Goal: Task Accomplishment & Management: Use online tool/utility

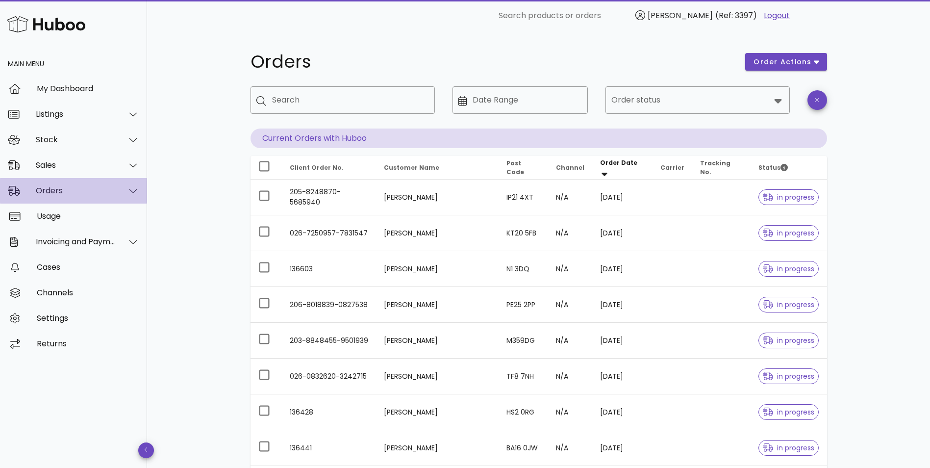
click at [42, 191] on div "Orders" at bounding box center [76, 190] width 80 height 9
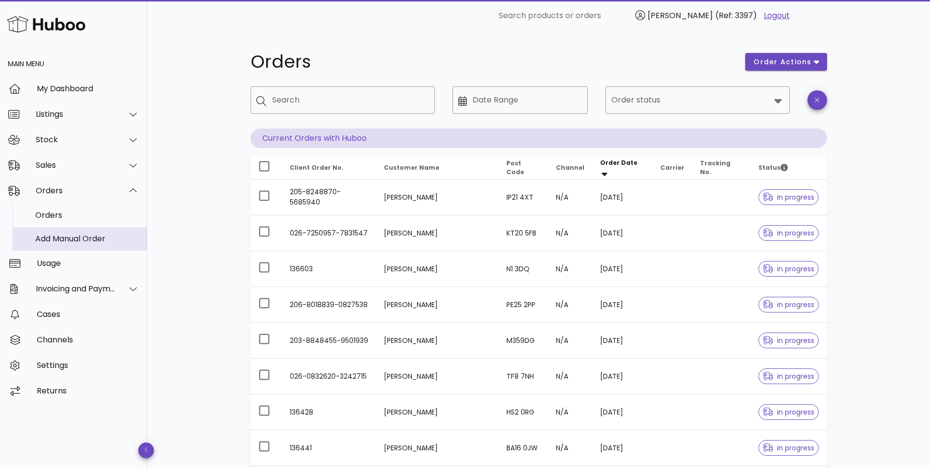
click at [45, 241] on div "Add Manual Order" at bounding box center [87, 238] width 104 height 9
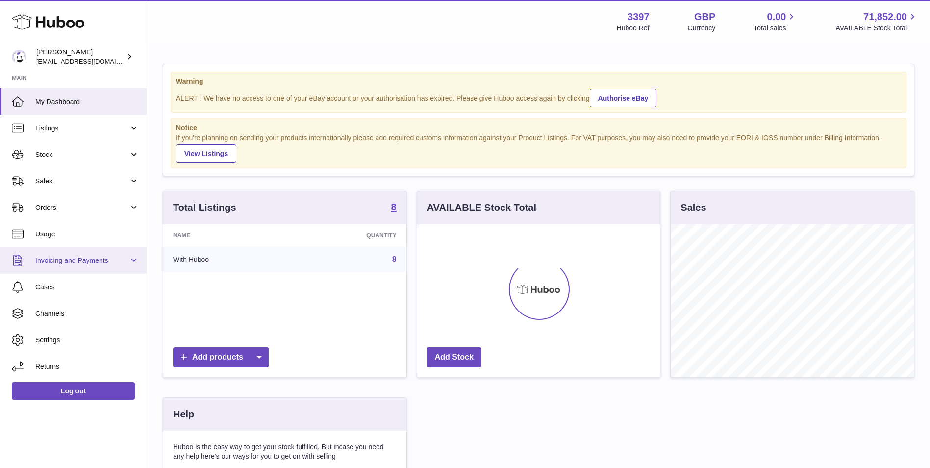
scroll to position [153, 243]
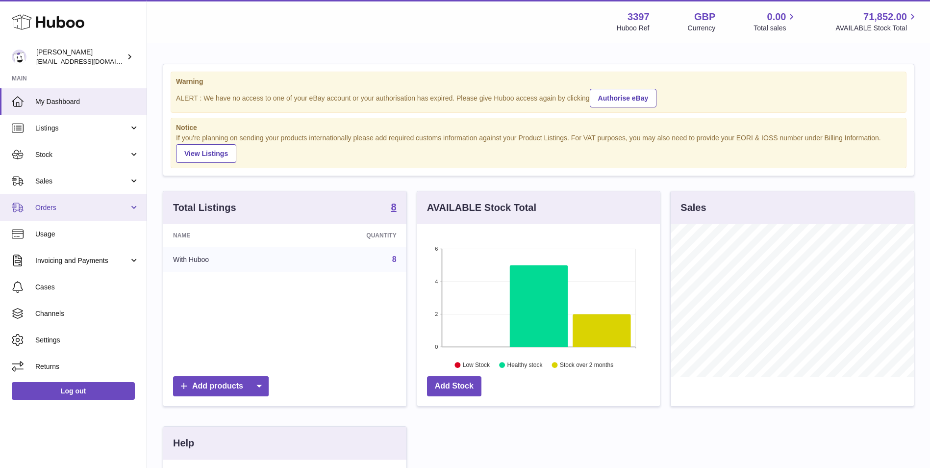
click at [65, 212] on span "Orders" at bounding box center [82, 207] width 94 height 9
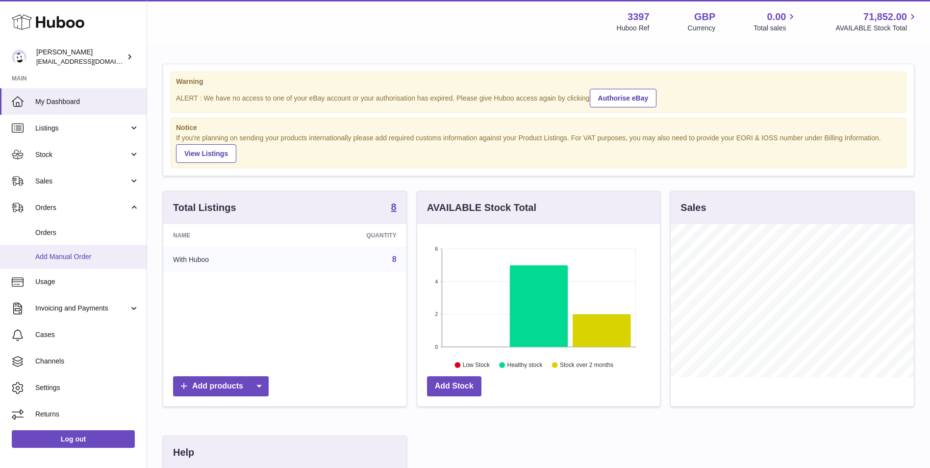
click at [65, 253] on span "Add Manual Order" at bounding box center [87, 256] width 104 height 9
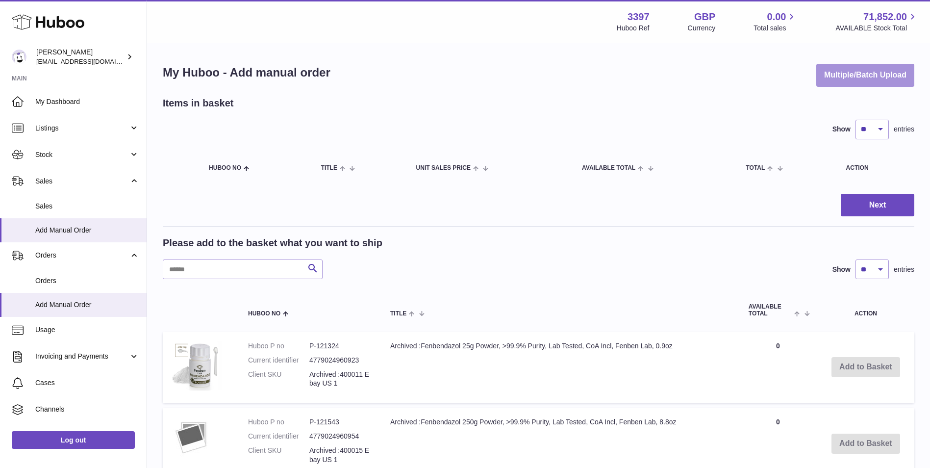
click at [866, 81] on button "Multiple/Batch Upload" at bounding box center [865, 75] width 98 height 23
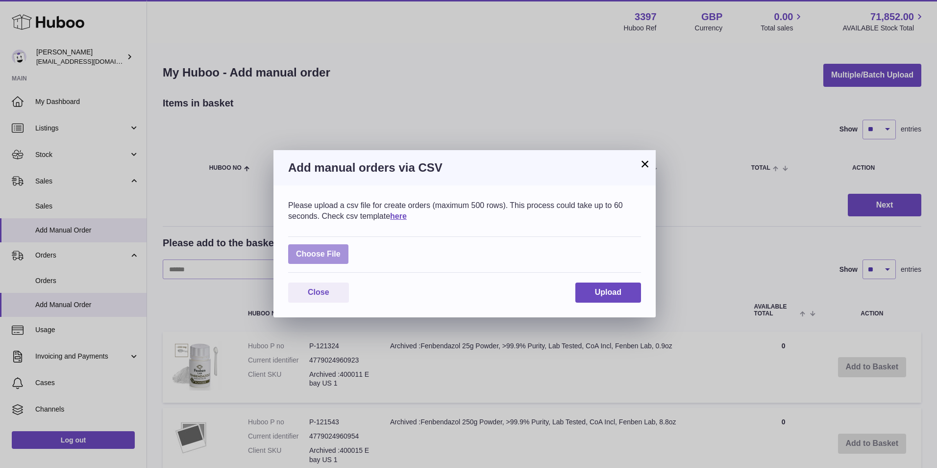
click at [322, 251] on label at bounding box center [318, 254] width 60 height 20
click at [341, 249] on input "file" at bounding box center [341, 249] width 0 height 0
type input "**********"
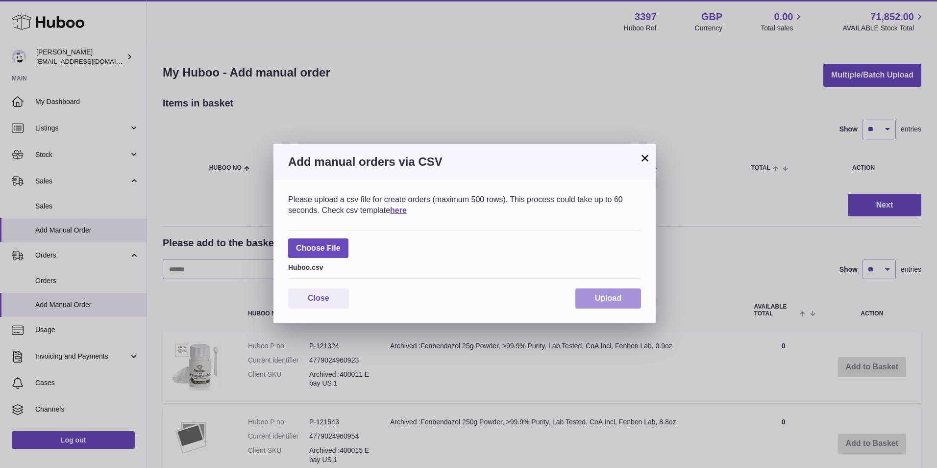
click at [604, 296] on span "Upload" at bounding box center [608, 298] width 26 height 8
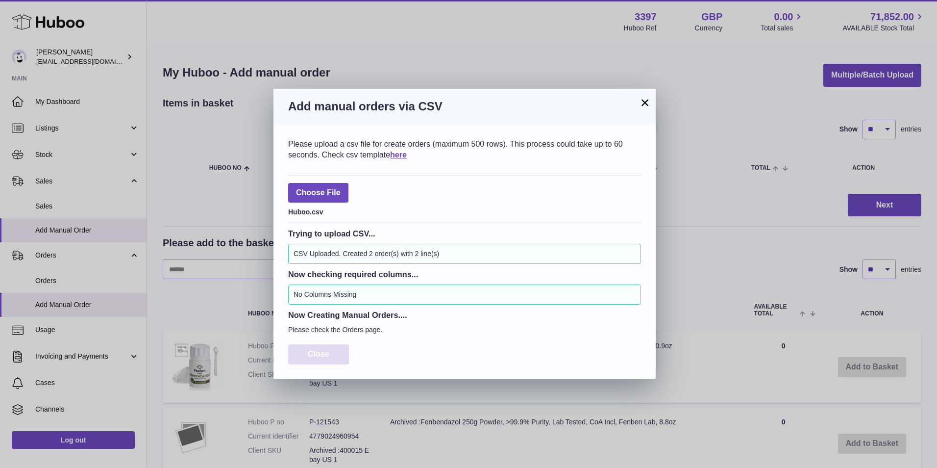
click at [323, 354] on span "Close" at bounding box center [319, 353] width 22 height 8
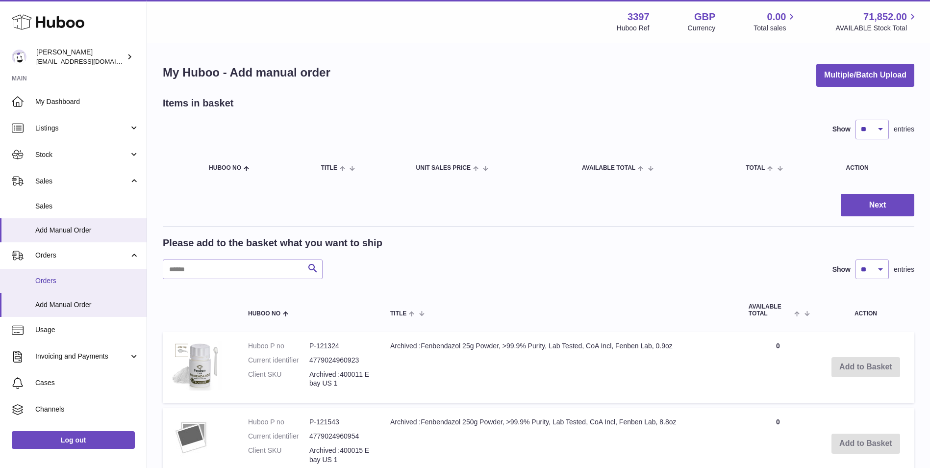
click at [50, 286] on link "Orders" at bounding box center [73, 281] width 147 height 24
